Goal: Complete application form

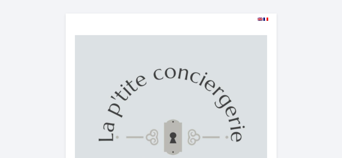
select select
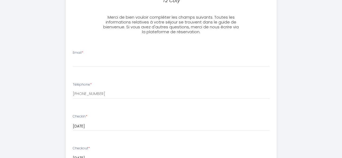
scroll to position [216, 0]
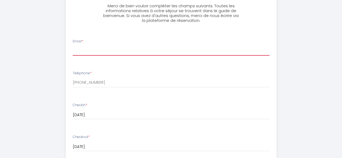
click at [81, 49] on input "Email *" at bounding box center [171, 51] width 197 height 10
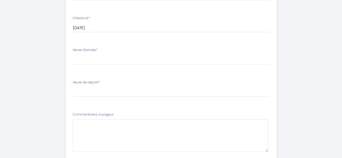
scroll to position [324, 0]
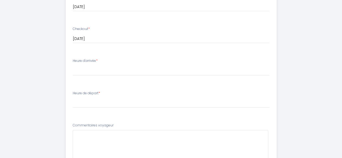
type input "[EMAIL_ADDRESS][DOMAIN_NAME]"
click at [81, 65] on div "Heure d'arrivée * 17:00 17:30 18:00 18:30 19:00 19:30 20:00 20:30 21:00 21:30 2…" at bounding box center [171, 66] width 197 height 17
click at [103, 62] on div "Heure d'arrivée * 17:00 17:30 18:00 18:30 19:00 19:30 20:00 20:30 21:00 21:30 2…" at bounding box center [171, 66] width 197 height 17
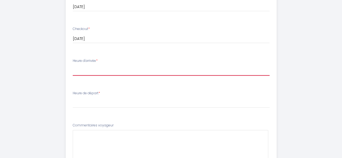
click at [77, 72] on select "17:00 17:30 18:00 18:30 19:00 19:30 20:00 20:30 21:00 21:30 22:00 22:30 23:00 2…" at bounding box center [171, 70] width 197 height 10
select select "17:00"
click at [73, 65] on select "17:00 17:30 18:00 18:30 19:00 19:30 20:00 20:30 21:00 21:30 22:00 22:30 23:00 2…" at bounding box center [171, 70] width 197 height 10
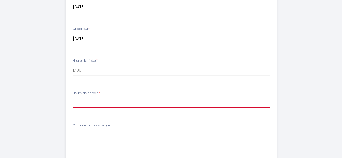
click at [77, 101] on select "00:00 00:30 01:00 01:30 02:00 02:30 03:00 03:30 04:00 04:30 05:00 05:30 06:00 0…" at bounding box center [171, 103] width 197 height 10
select select "11:00"
click at [73, 98] on select "00:00 00:30 01:00 01:30 02:00 02:30 03:00 03:30 04:00 04:30 05:00 05:30 06:00 0…" at bounding box center [171, 103] width 197 height 10
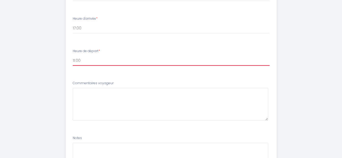
scroll to position [375, 0]
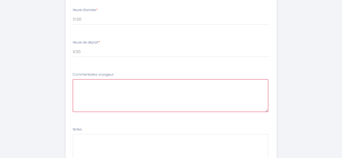
click at [81, 86] on voyageur6 at bounding box center [170, 95] width 195 height 33
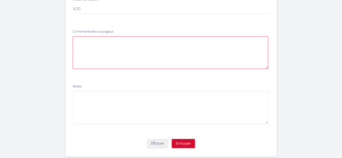
scroll to position [429, 0]
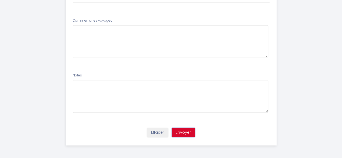
click at [183, 133] on button "Envoyer" at bounding box center [183, 132] width 23 height 9
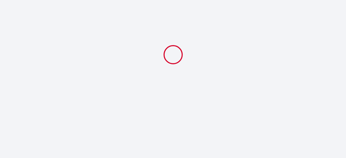
select select "11:00"
